Goal: Information Seeking & Learning: Learn about a topic

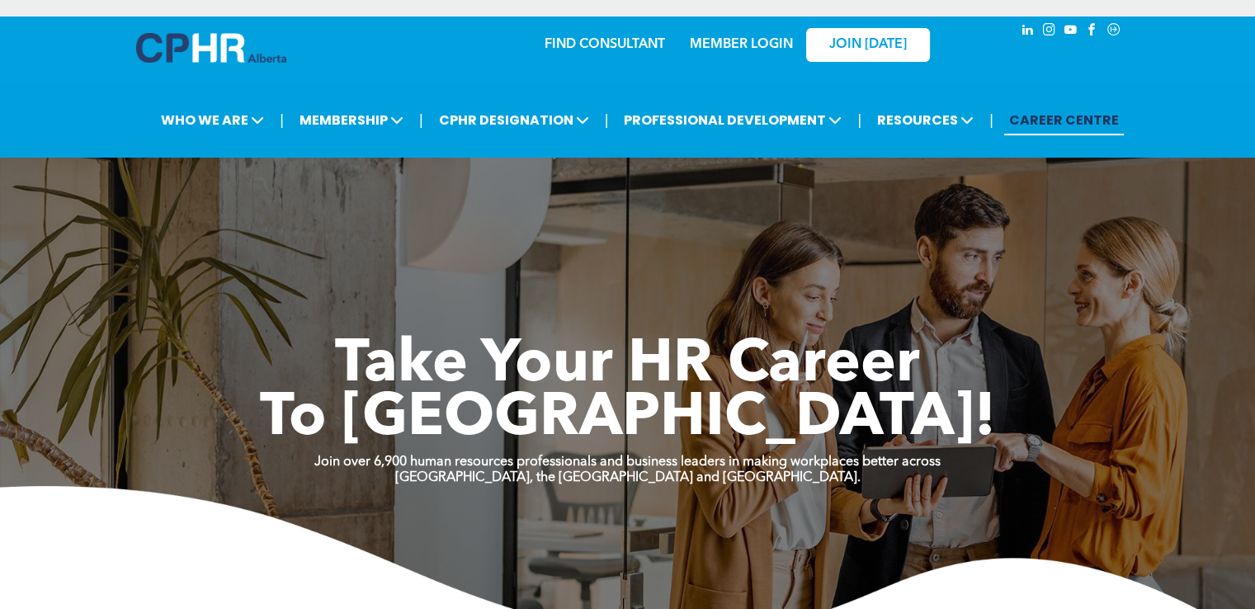
click at [724, 47] on link "MEMBER LOGIN" at bounding box center [741, 44] width 103 height 13
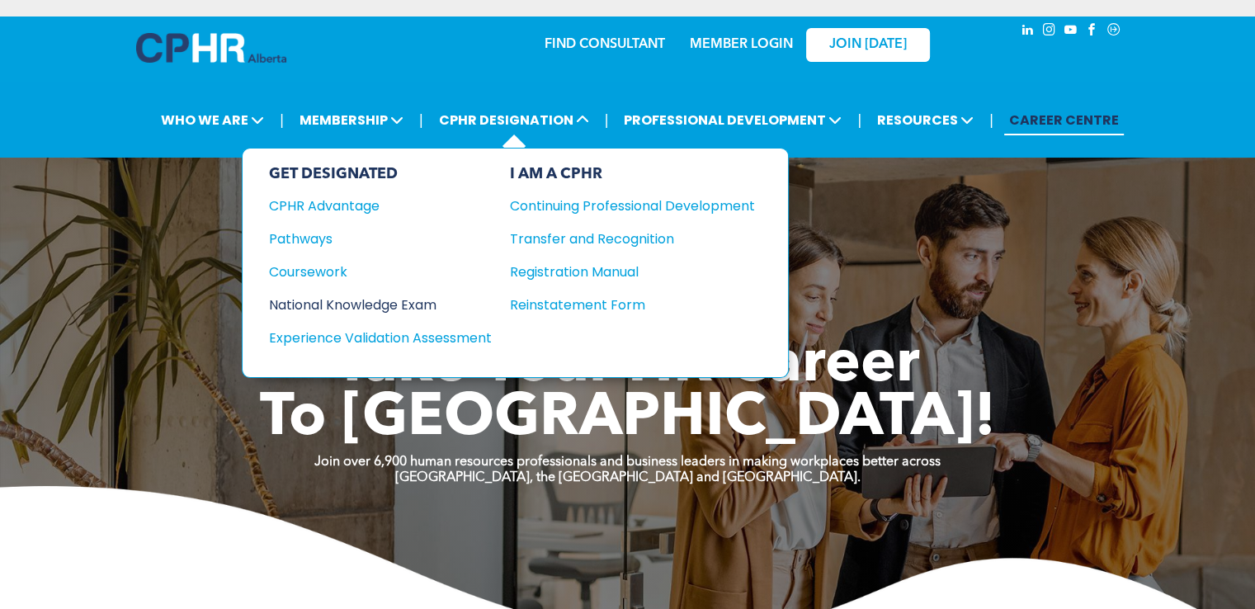
click at [337, 295] on div "National Knowledge Exam" at bounding box center [369, 305] width 200 height 21
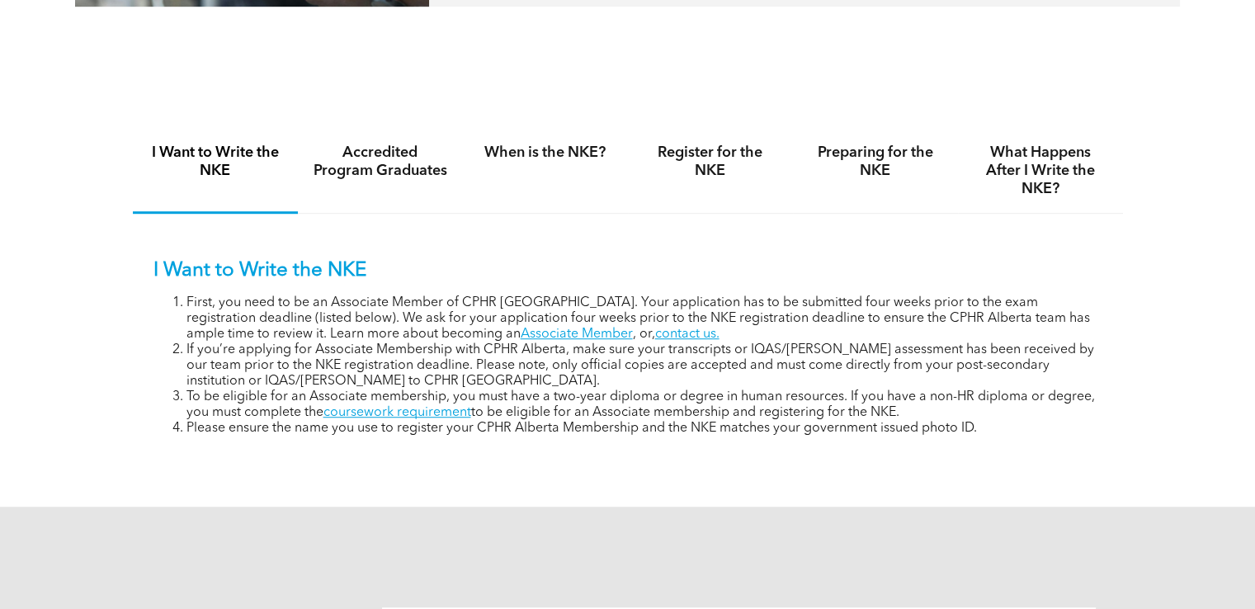
scroll to position [1056, 0]
click at [860, 165] on h4 "Preparing for the NKE" at bounding box center [875, 161] width 135 height 36
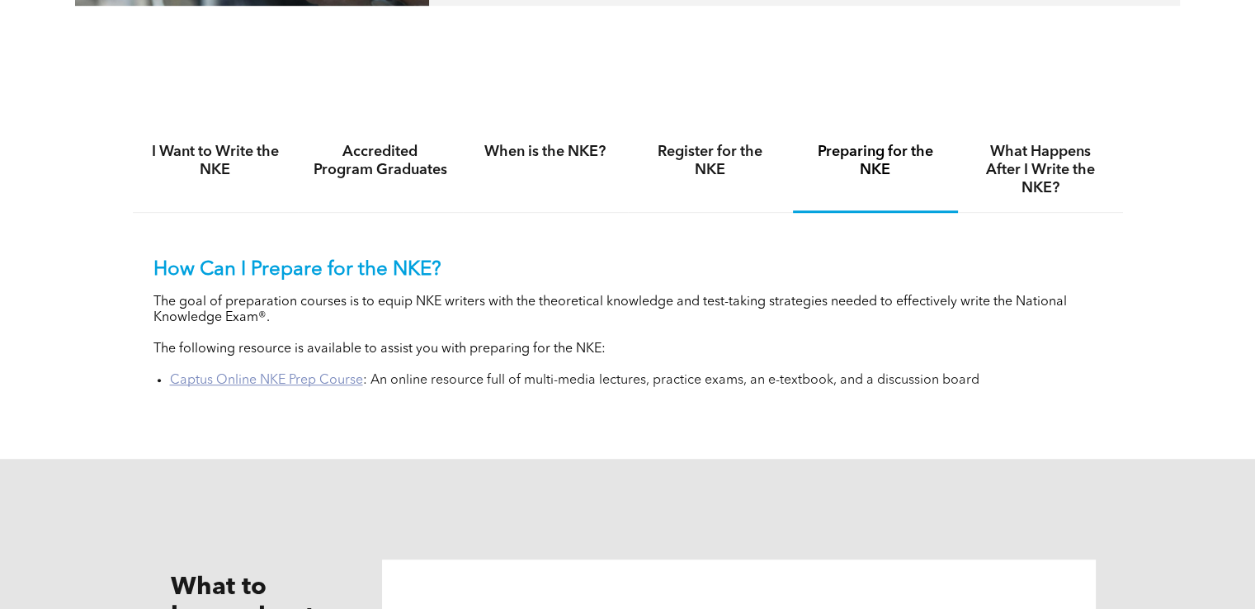
click at [315, 379] on link "Captus Online NKE Prep Course" at bounding box center [266, 380] width 193 height 13
